Goal: Navigation & Orientation: Find specific page/section

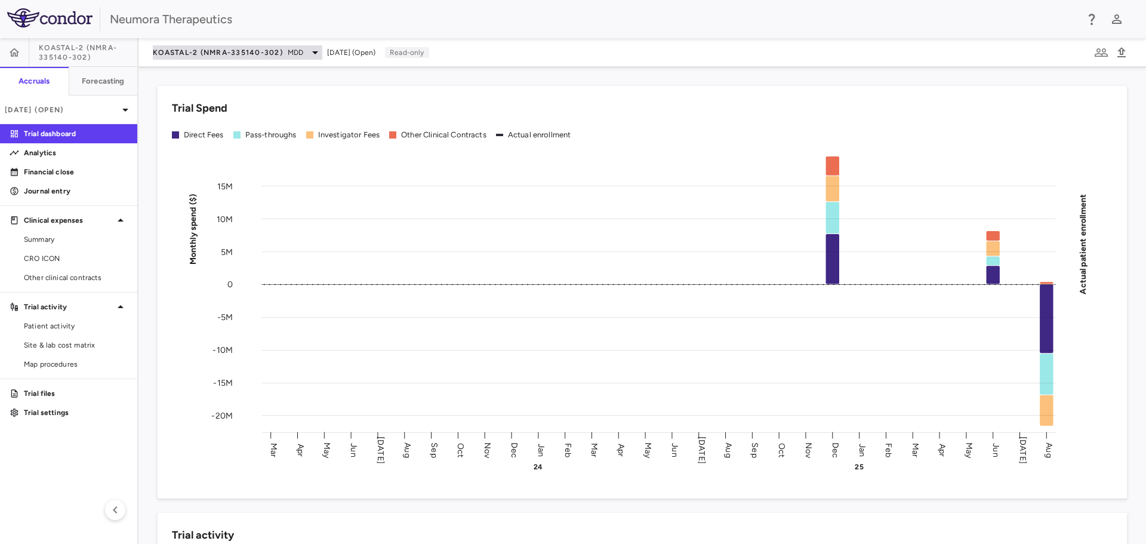
click at [313, 53] on icon at bounding box center [315, 52] width 14 height 14
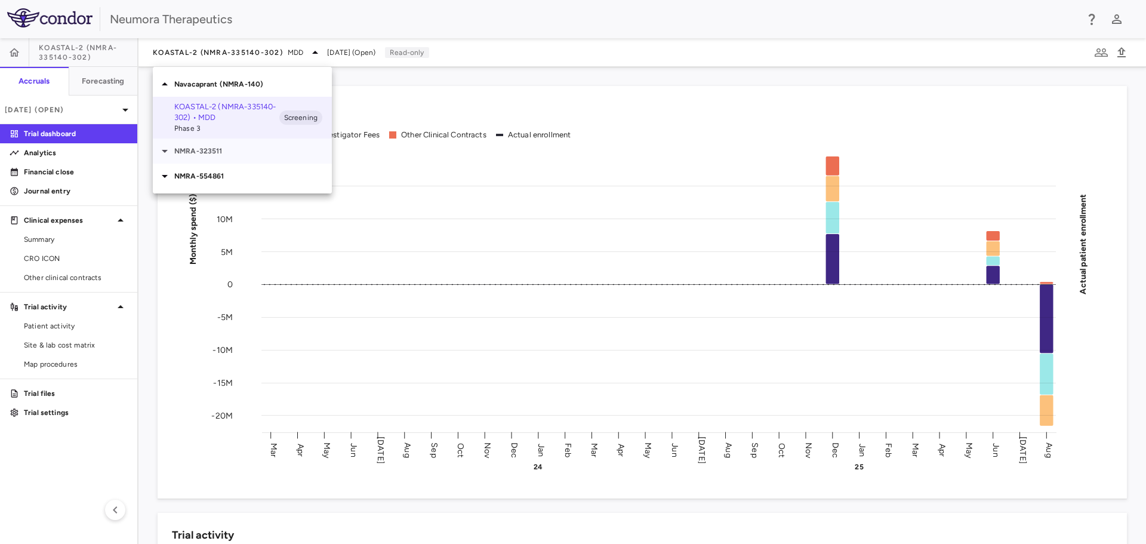
click at [167, 154] on icon at bounding box center [165, 151] width 14 height 14
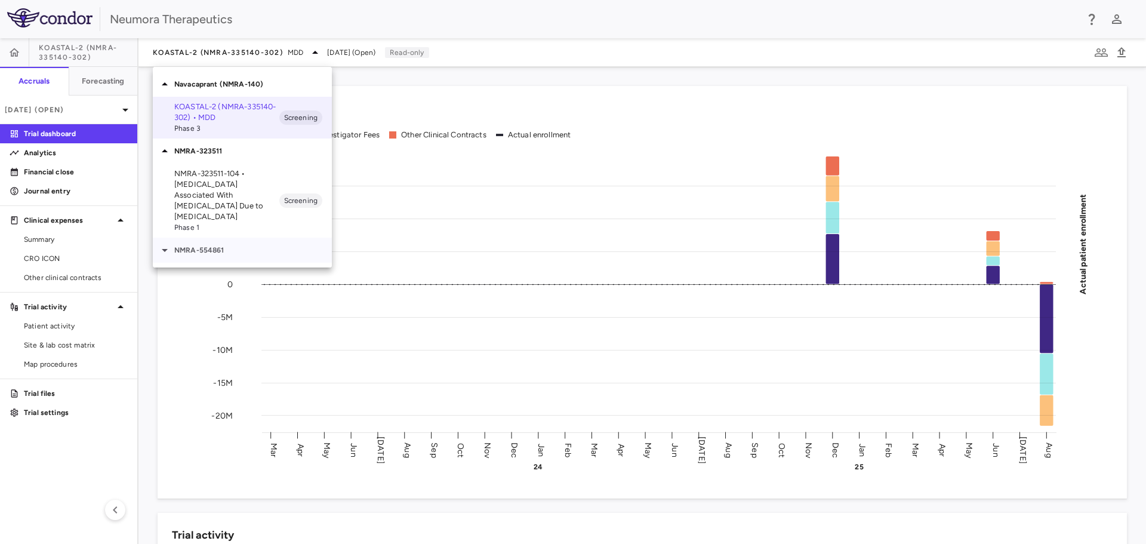
click at [164, 243] on icon at bounding box center [165, 250] width 14 height 14
click at [50, 171] on div at bounding box center [573, 272] width 1146 height 544
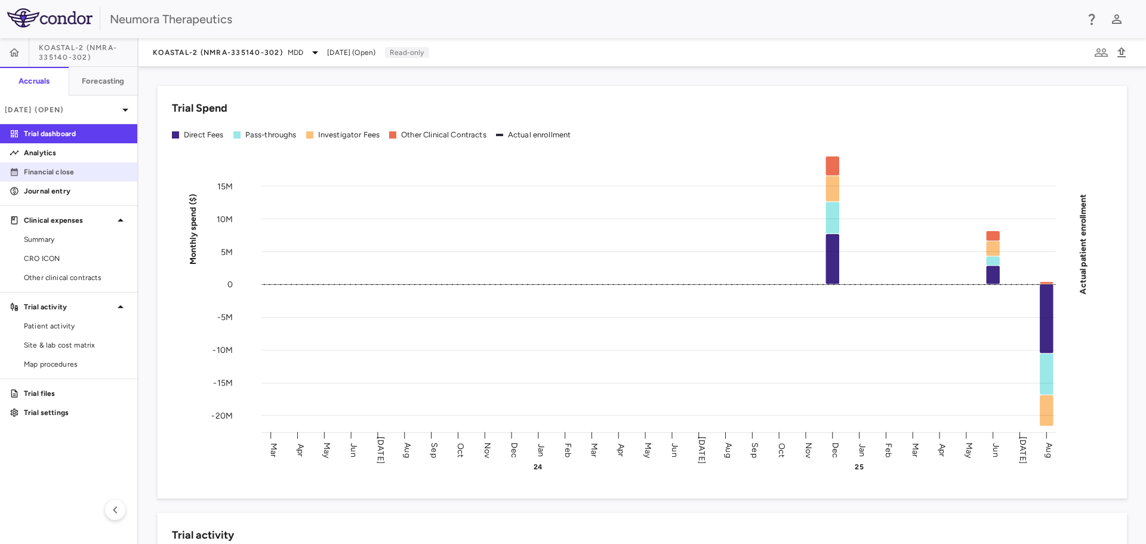
click at [50, 171] on p "Financial close" at bounding box center [76, 172] width 104 height 11
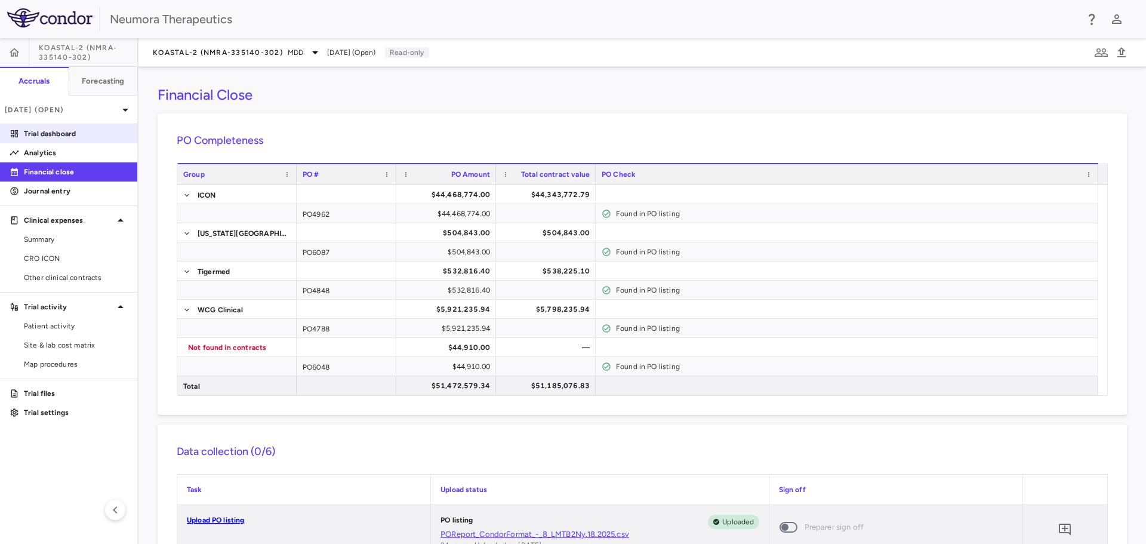
click at [60, 132] on p "Trial dashboard" at bounding box center [76, 133] width 104 height 11
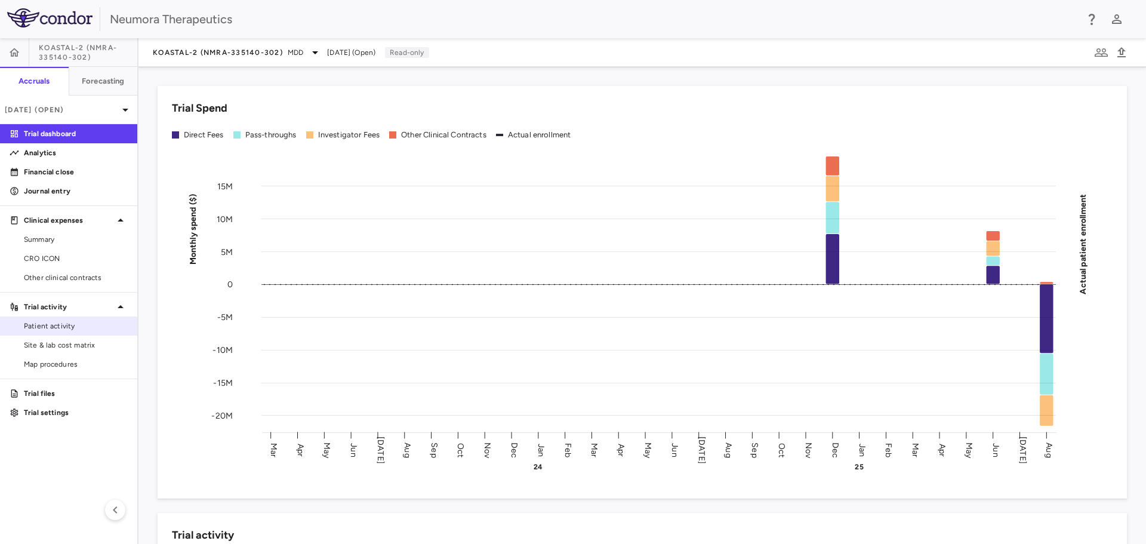
click at [76, 328] on span "Patient activity" at bounding box center [76, 326] width 104 height 11
